Goal: Task Accomplishment & Management: Use online tool/utility

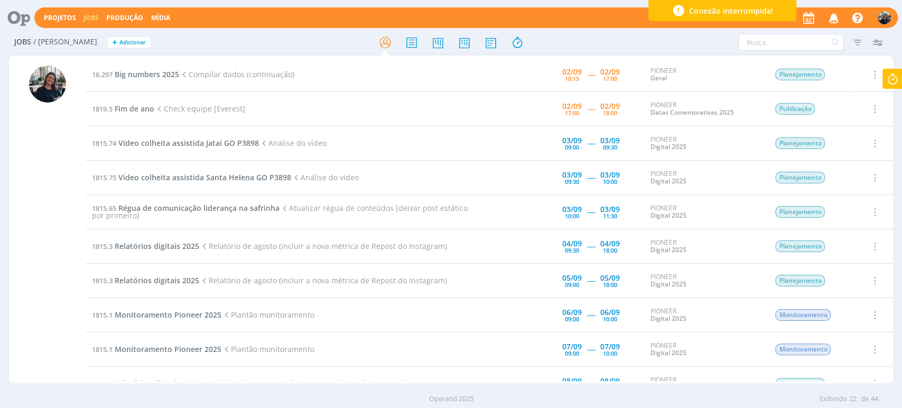
click at [889, 74] on icon at bounding box center [892, 79] width 19 height 21
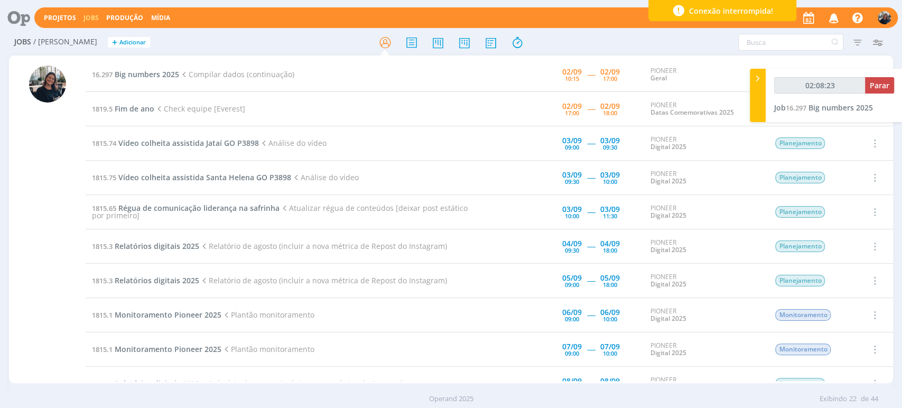
type input "02:08:24"
click at [875, 71] on div "02:08:24 Parar Job 16.297 Big numbers 2025" at bounding box center [834, 95] width 137 height 53
click at [882, 86] on span "Parar" at bounding box center [880, 85] width 20 height 10
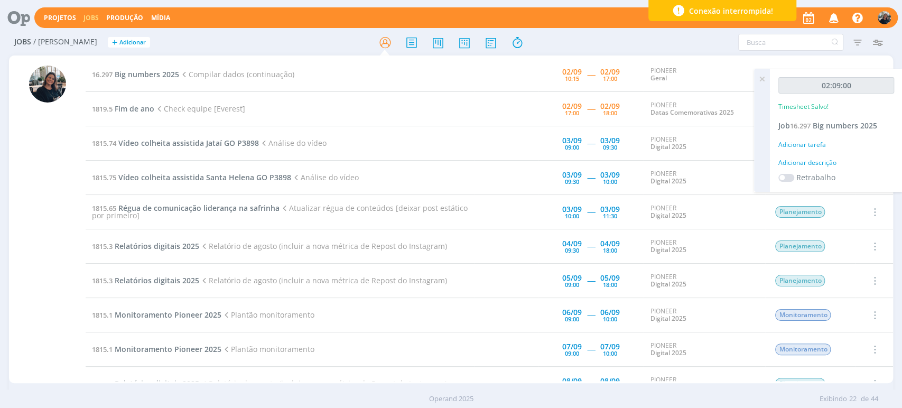
click at [824, 161] on div "Adicionar descrição" at bounding box center [836, 163] width 116 height 10
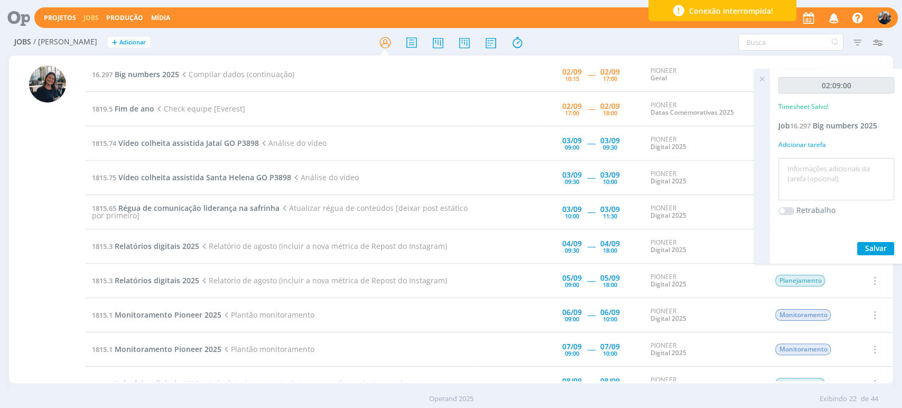
click at [820, 165] on textarea at bounding box center [836, 180] width 110 height 38
type textarea "Coleta de dados"
click at [870, 249] on span "Salvar" at bounding box center [876, 248] width 22 height 10
click at [759, 75] on icon at bounding box center [761, 79] width 19 height 21
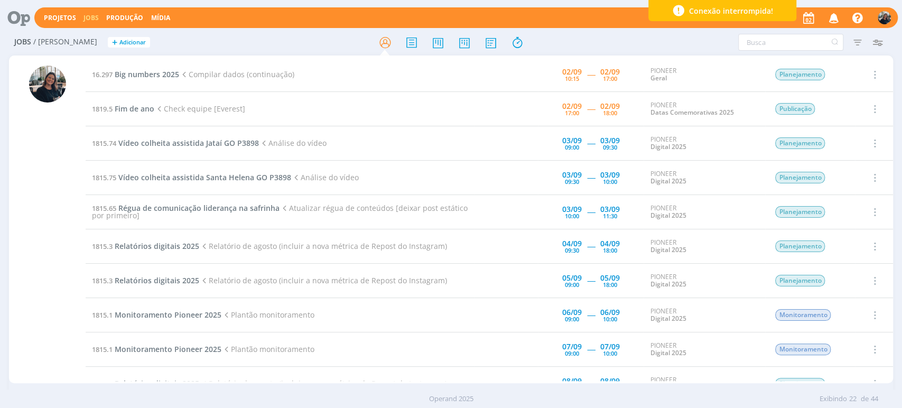
click at [152, 79] on td "16.297 Big numbers 2025 Compilar dados (continuação)" at bounding box center [280, 75] width 389 height 34
click at [151, 73] on span "Big numbers 2025" at bounding box center [147, 74] width 64 height 10
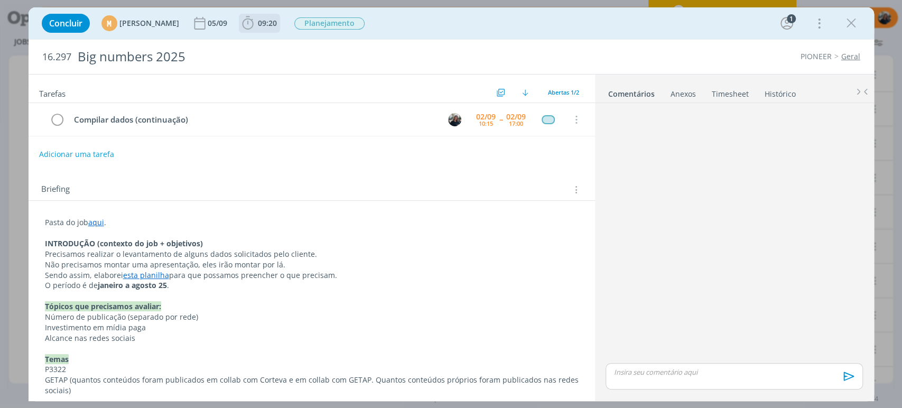
click at [256, 25] on icon "dialog" at bounding box center [248, 23] width 16 height 16
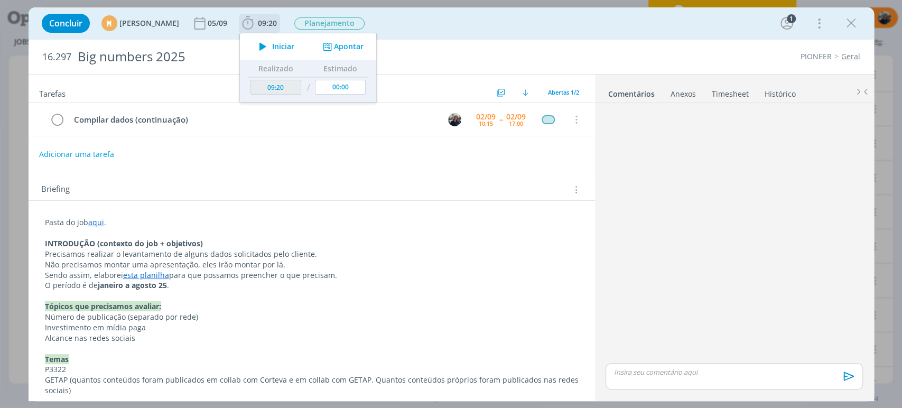
click at [295, 53] on button "Iniciar" at bounding box center [274, 46] width 42 height 15
click at [294, 45] on span "Iniciar" at bounding box center [283, 46] width 22 height 7
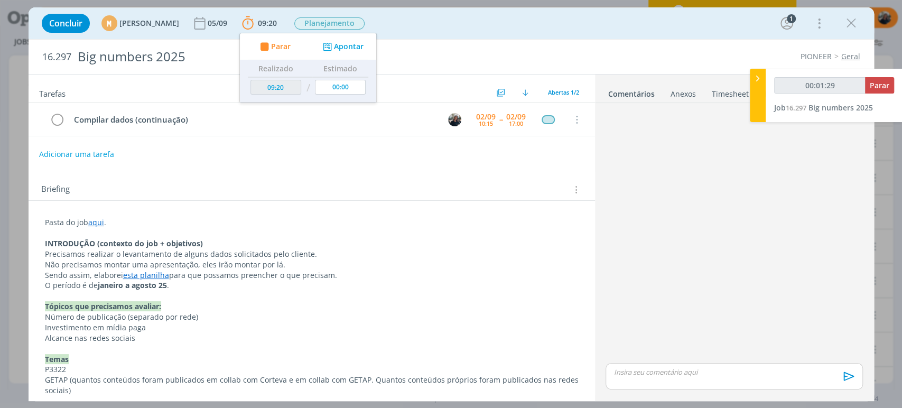
click at [757, 76] on icon at bounding box center [757, 78] width 11 height 11
type input "00:01:30"
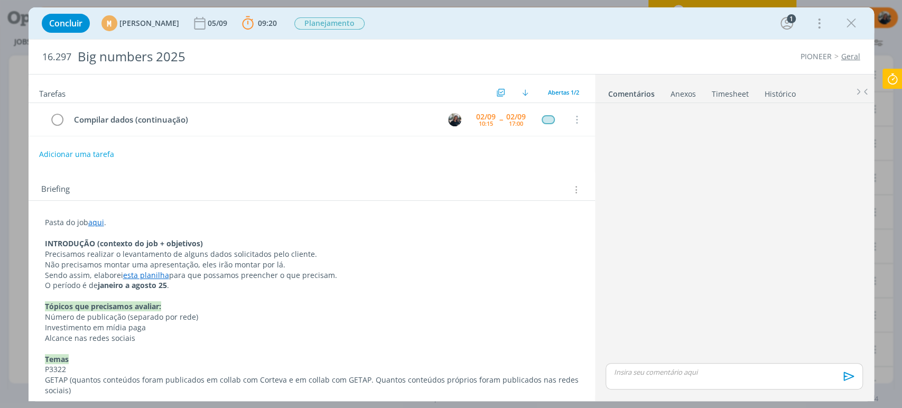
drag, startPoint x: 262, startPoint y: 179, endPoint x: 269, endPoint y: 176, distance: 7.4
click at [266, 178] on div "Briefing Briefings Predefinidos Versões do Briefing Ver Briefing do Projeto" at bounding box center [312, 186] width 566 height 29
click at [856, 20] on icon "dialog" at bounding box center [851, 23] width 16 height 16
